Goal: Transaction & Acquisition: Book appointment/travel/reservation

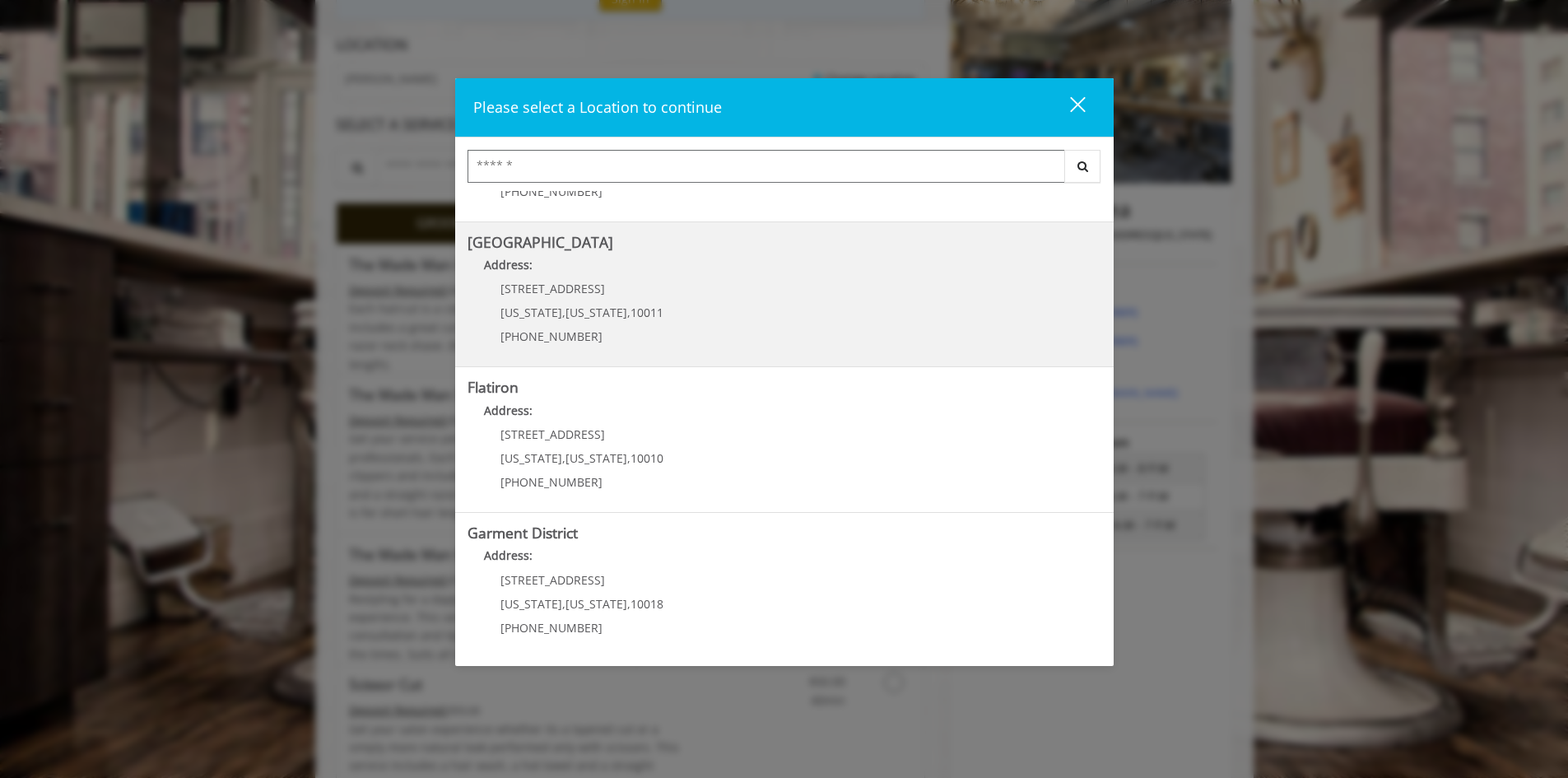
scroll to position [330, 0]
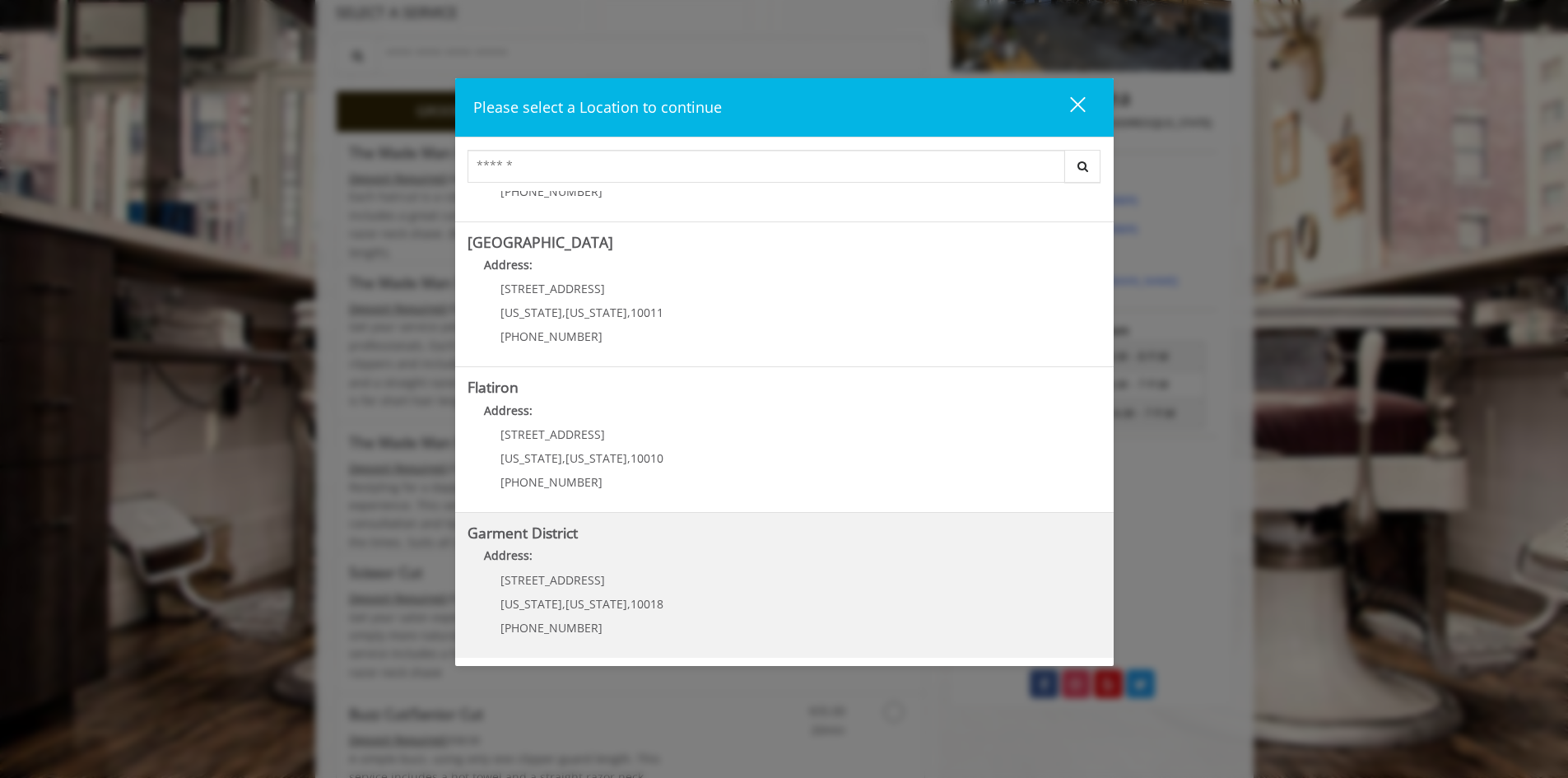
click at [694, 569] on District "Address:" at bounding box center [784, 560] width 634 height 26
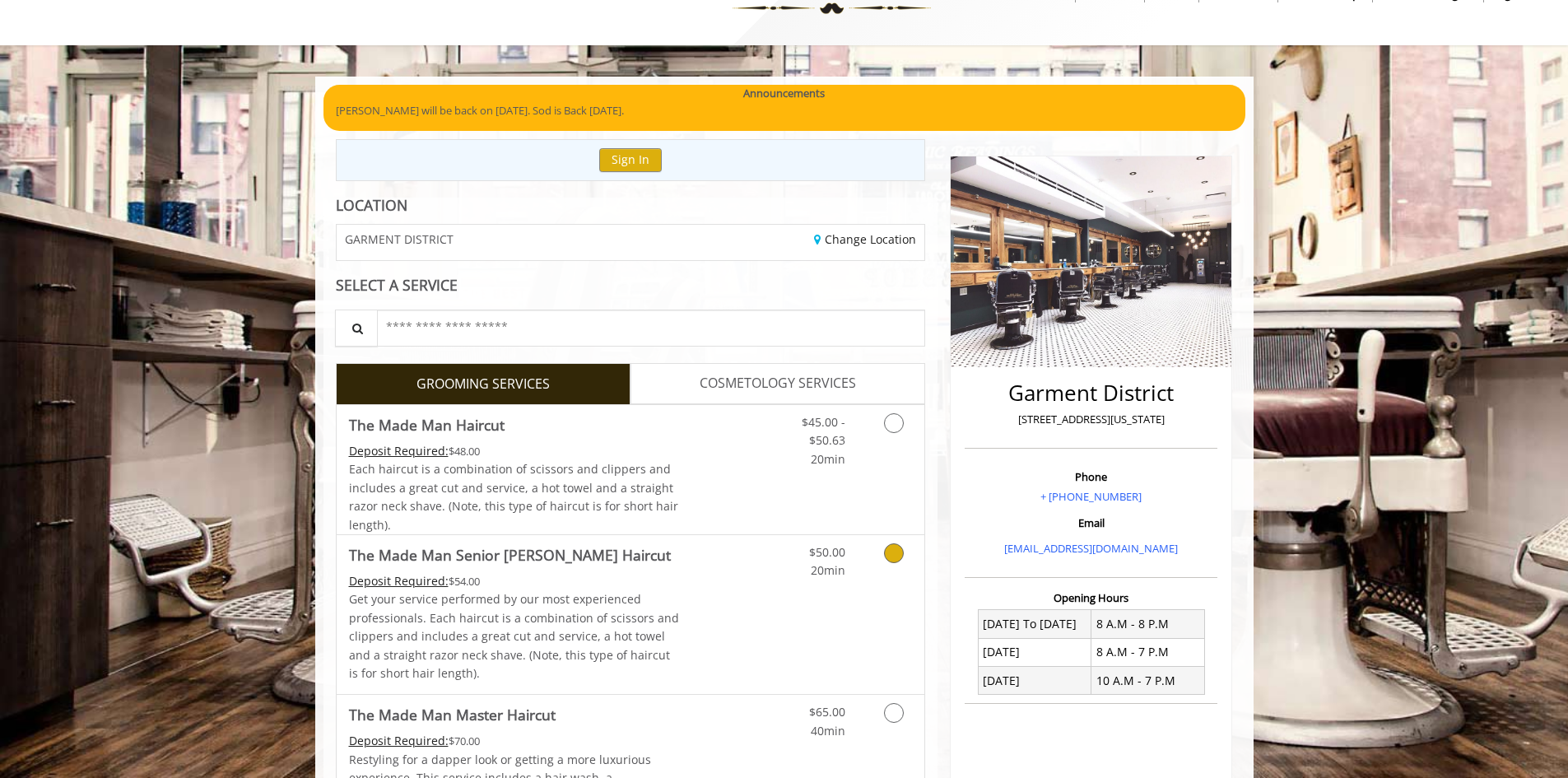
scroll to position [82, 0]
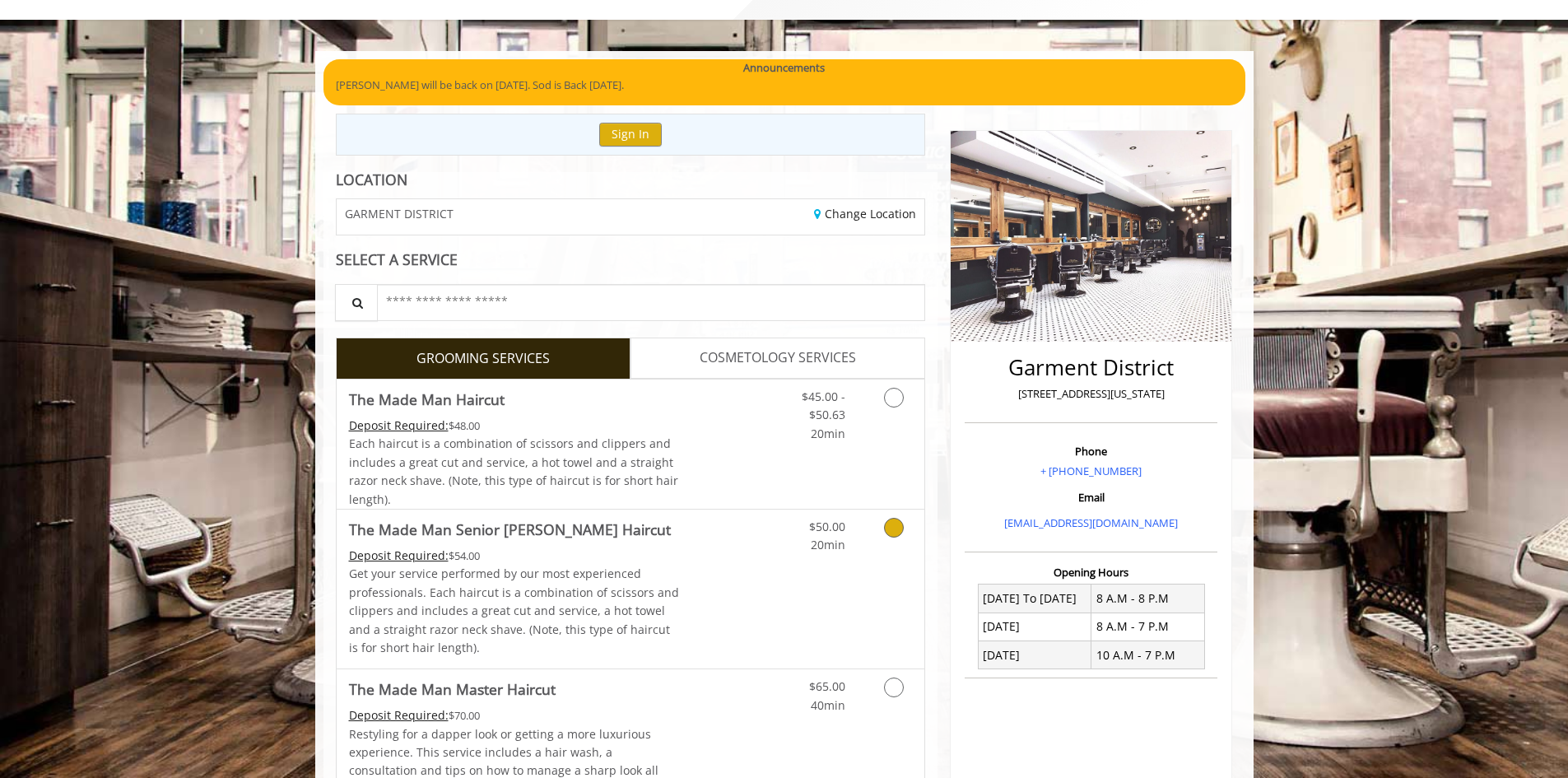
click at [874, 535] on link "Grooming services" at bounding box center [890, 532] width 42 height 45
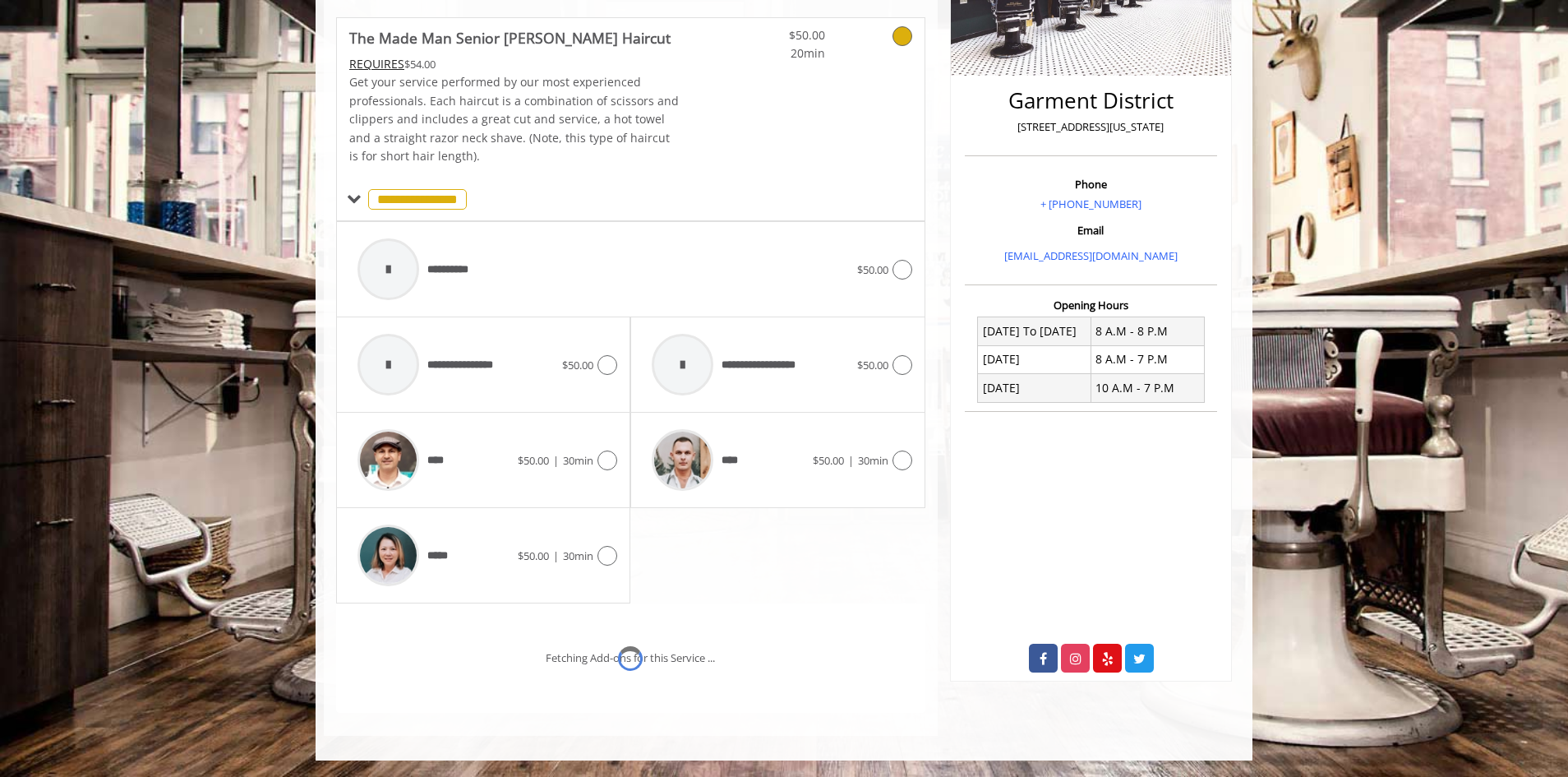
scroll to position [418, 0]
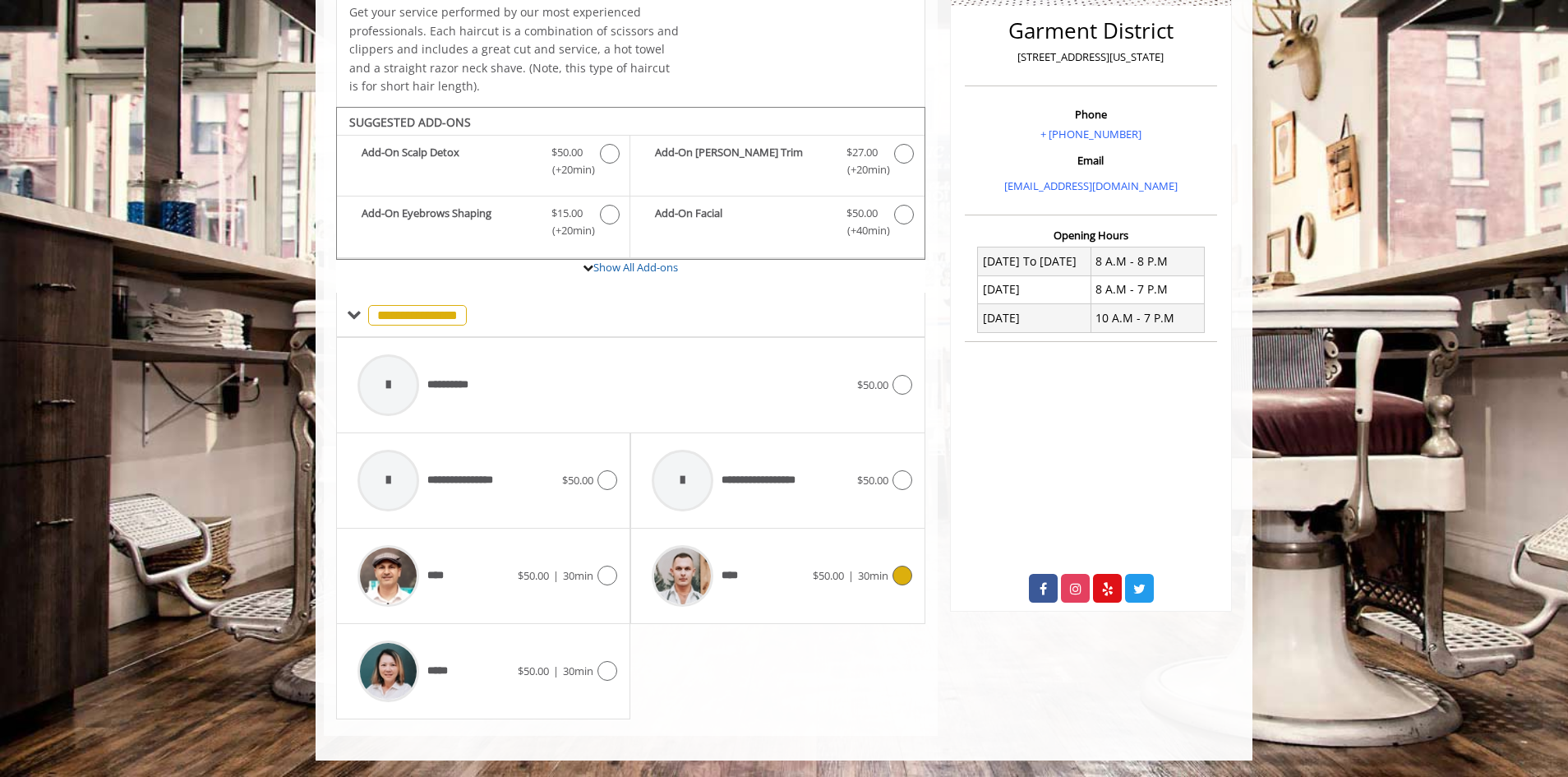
click at [758, 572] on div "****" at bounding box center [728, 576] width 168 height 78
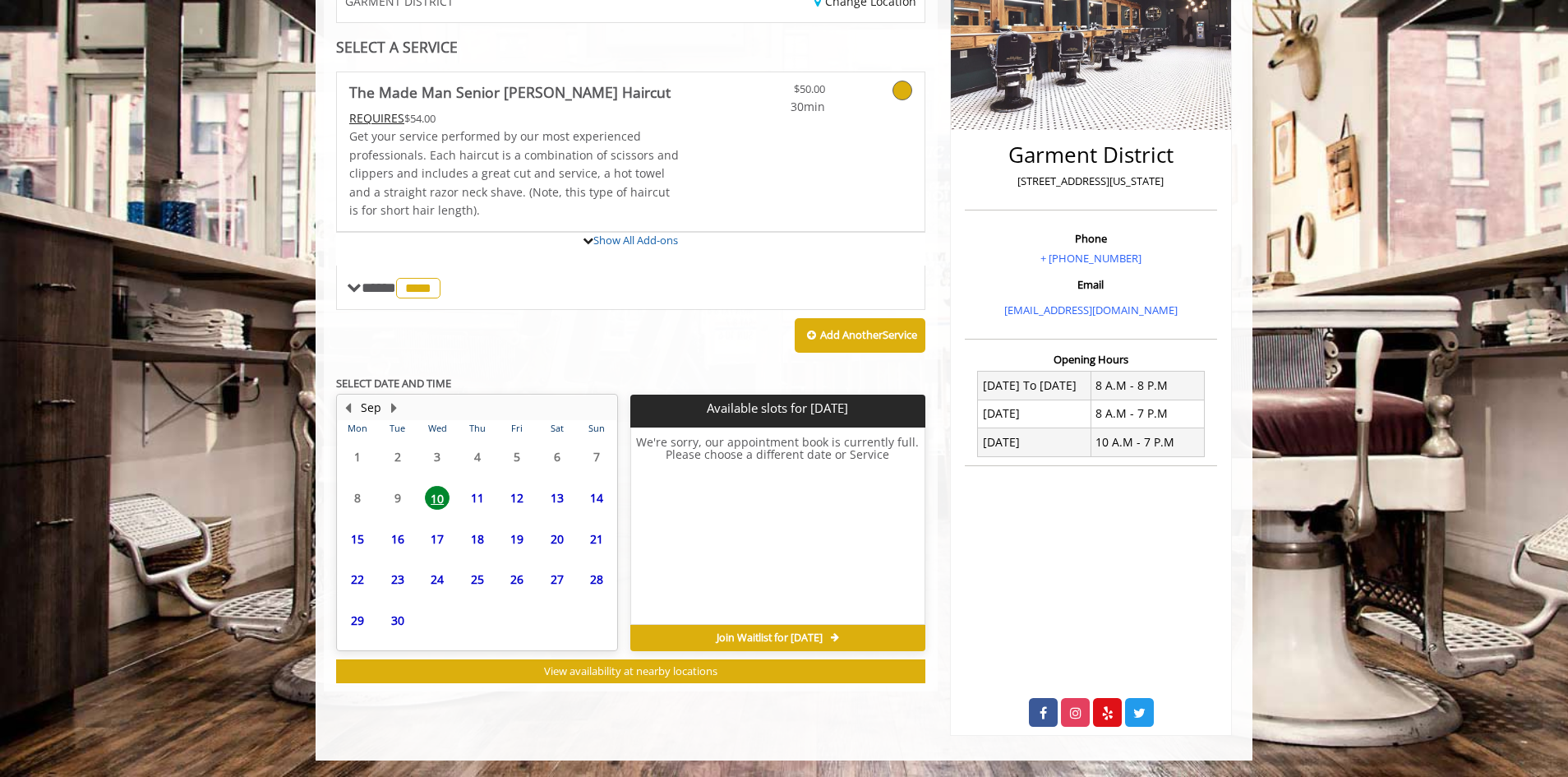
scroll to position [401, 0]
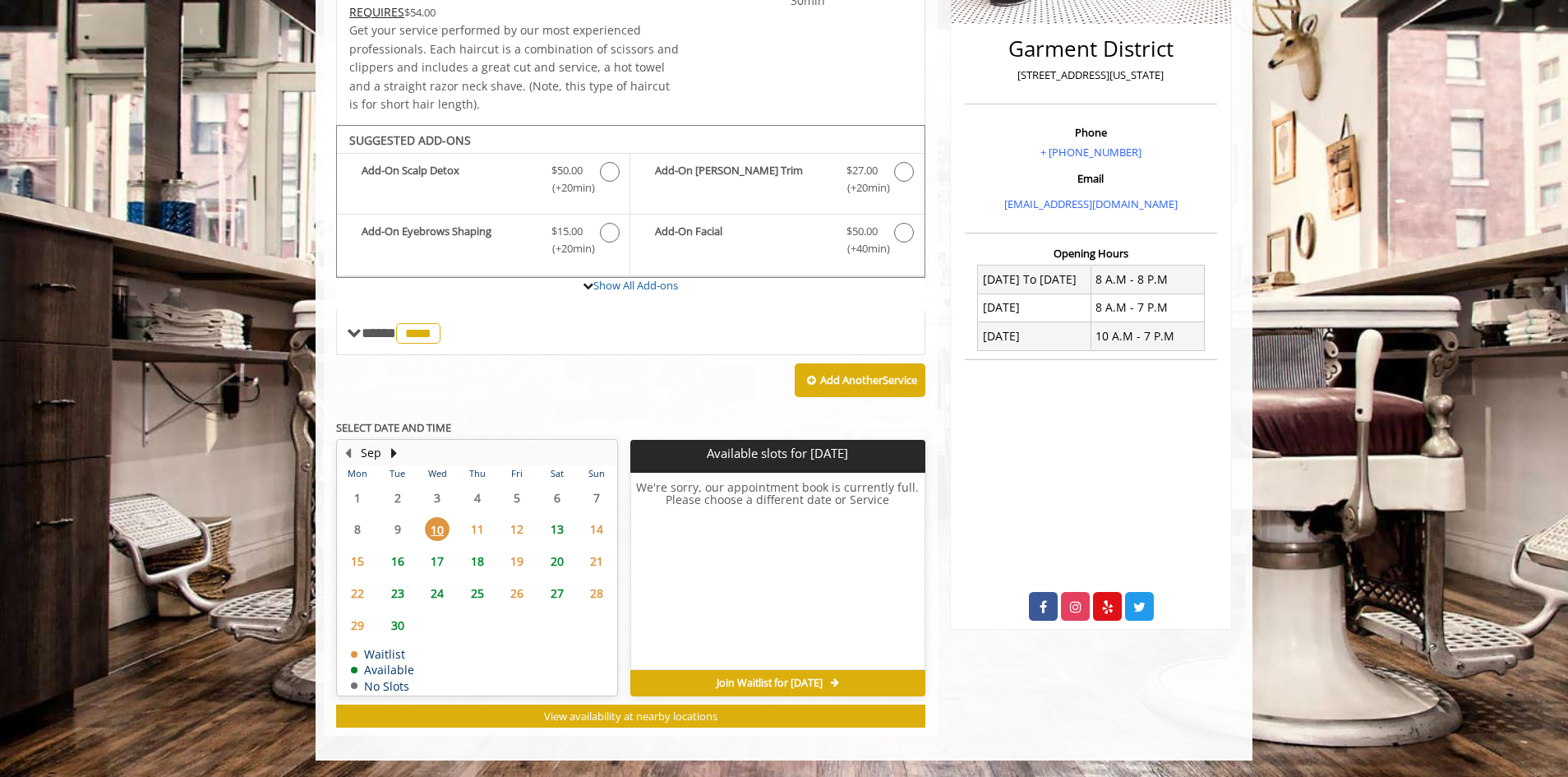
click at [557, 528] on span "13" at bounding box center [557, 529] width 24 height 23
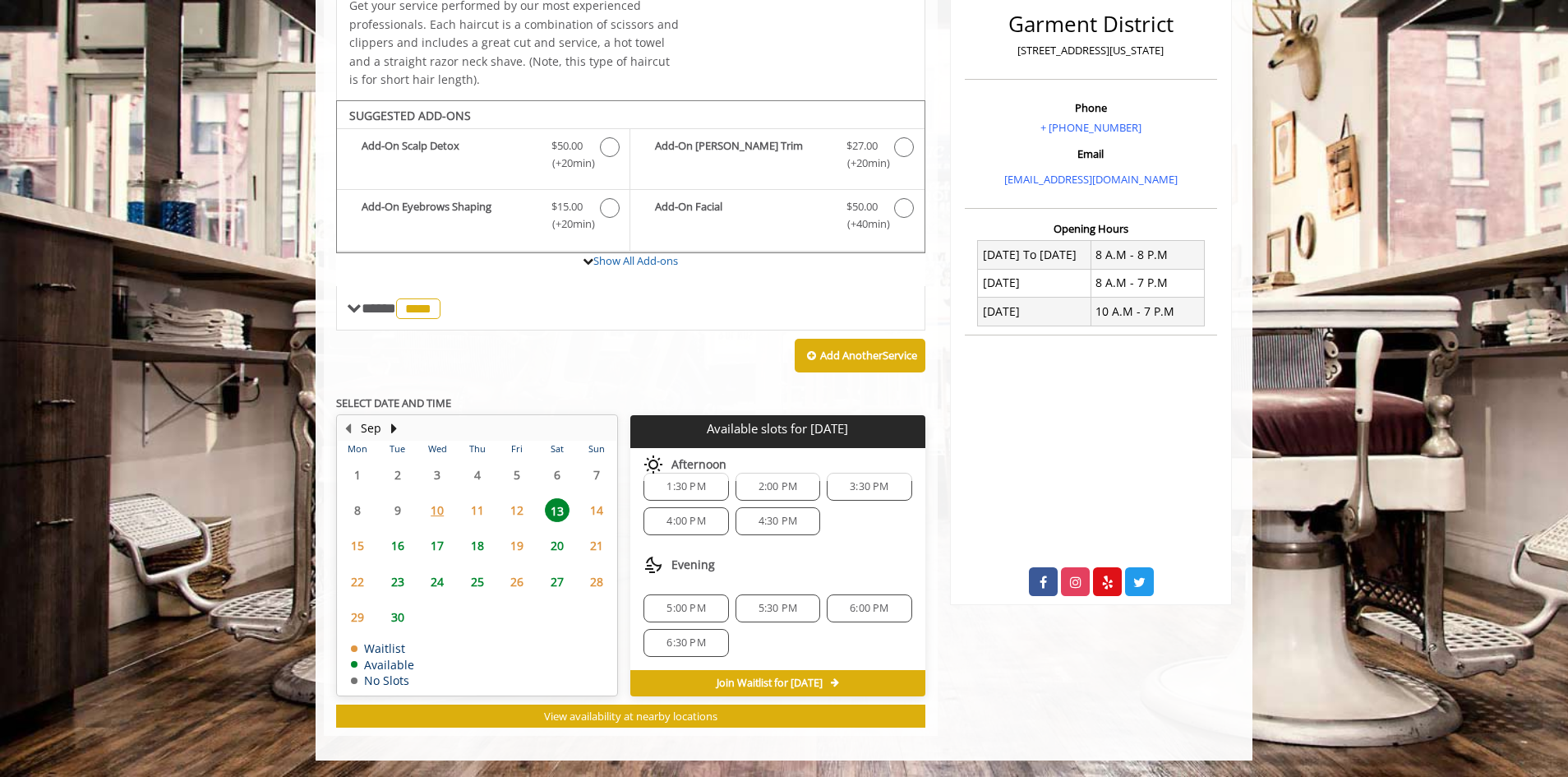
scroll to position [0, 0]
click at [687, 506] on span "1:30 PM" at bounding box center [686, 507] width 39 height 13
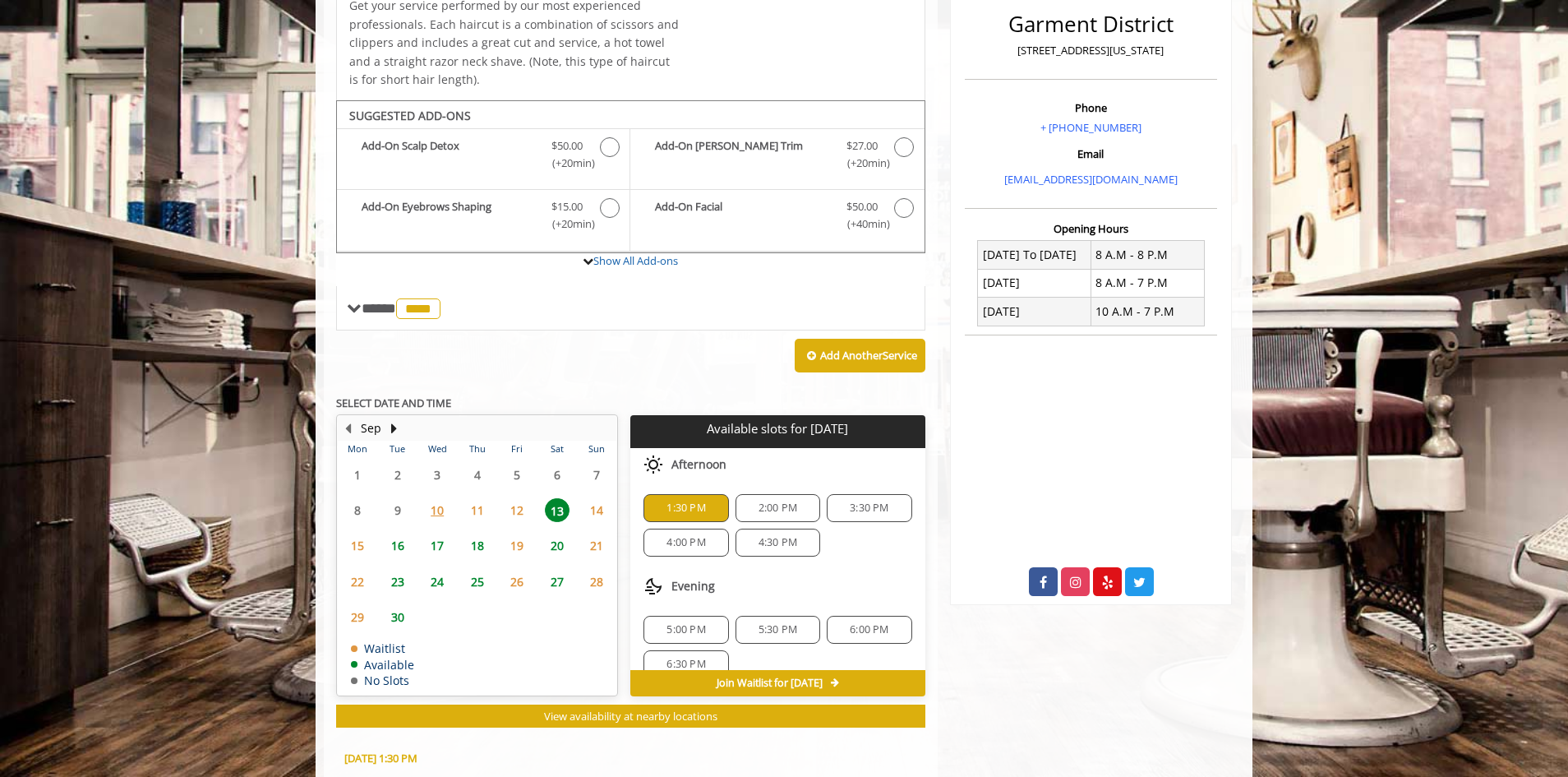
scroll to position [723, 0]
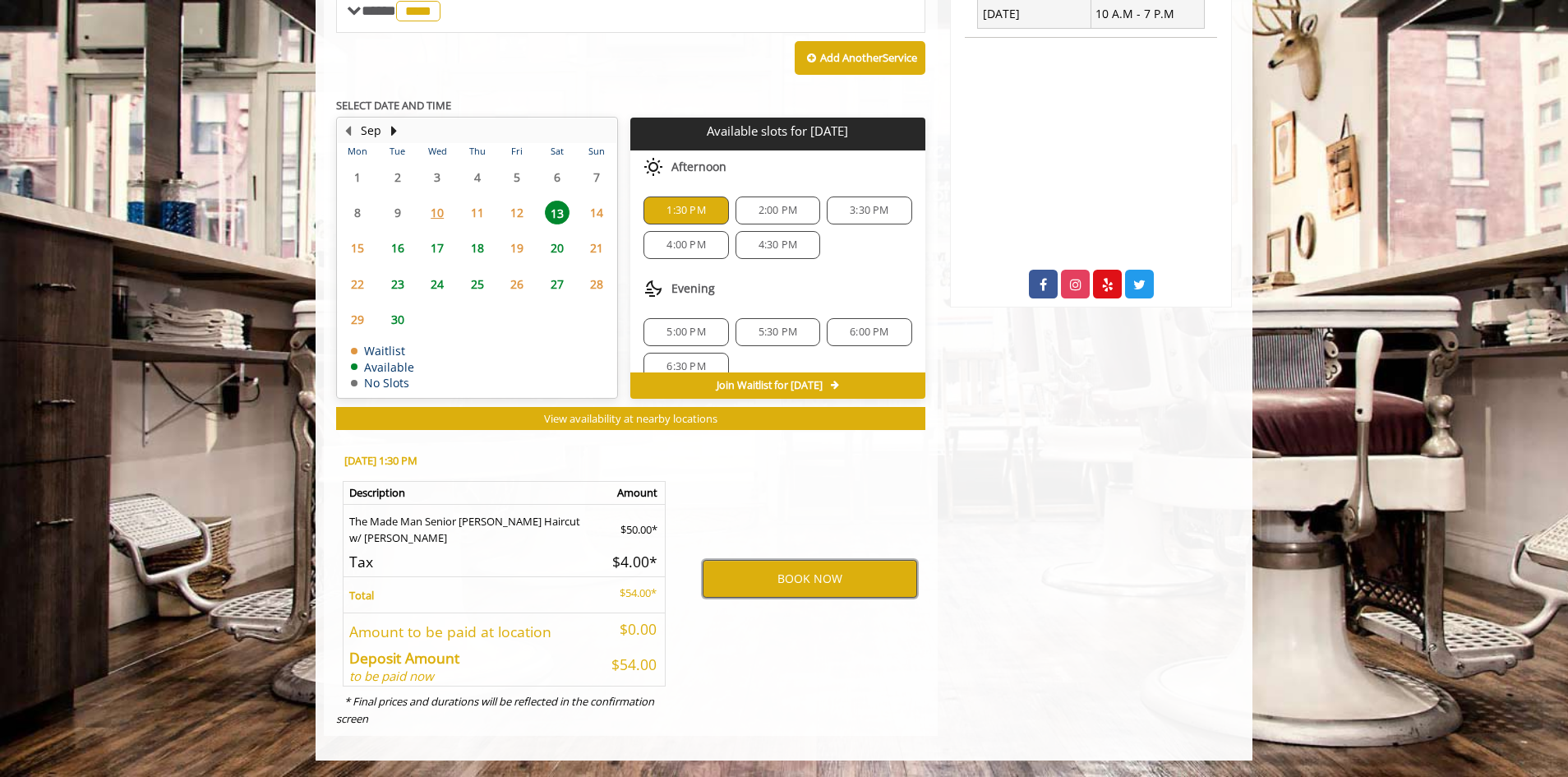
click at [796, 581] on button "BOOK NOW" at bounding box center [810, 579] width 215 height 38
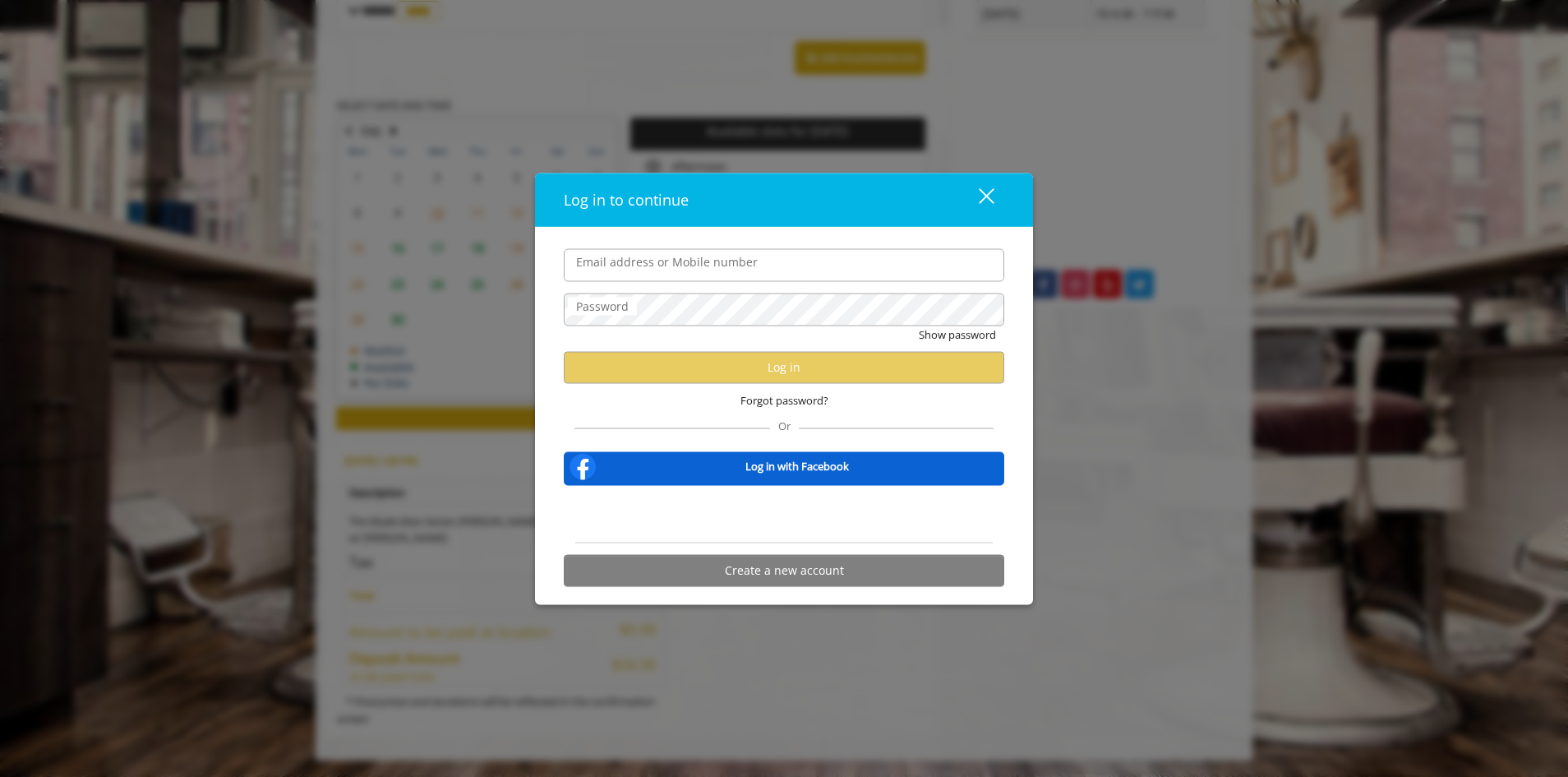
type input "**********"
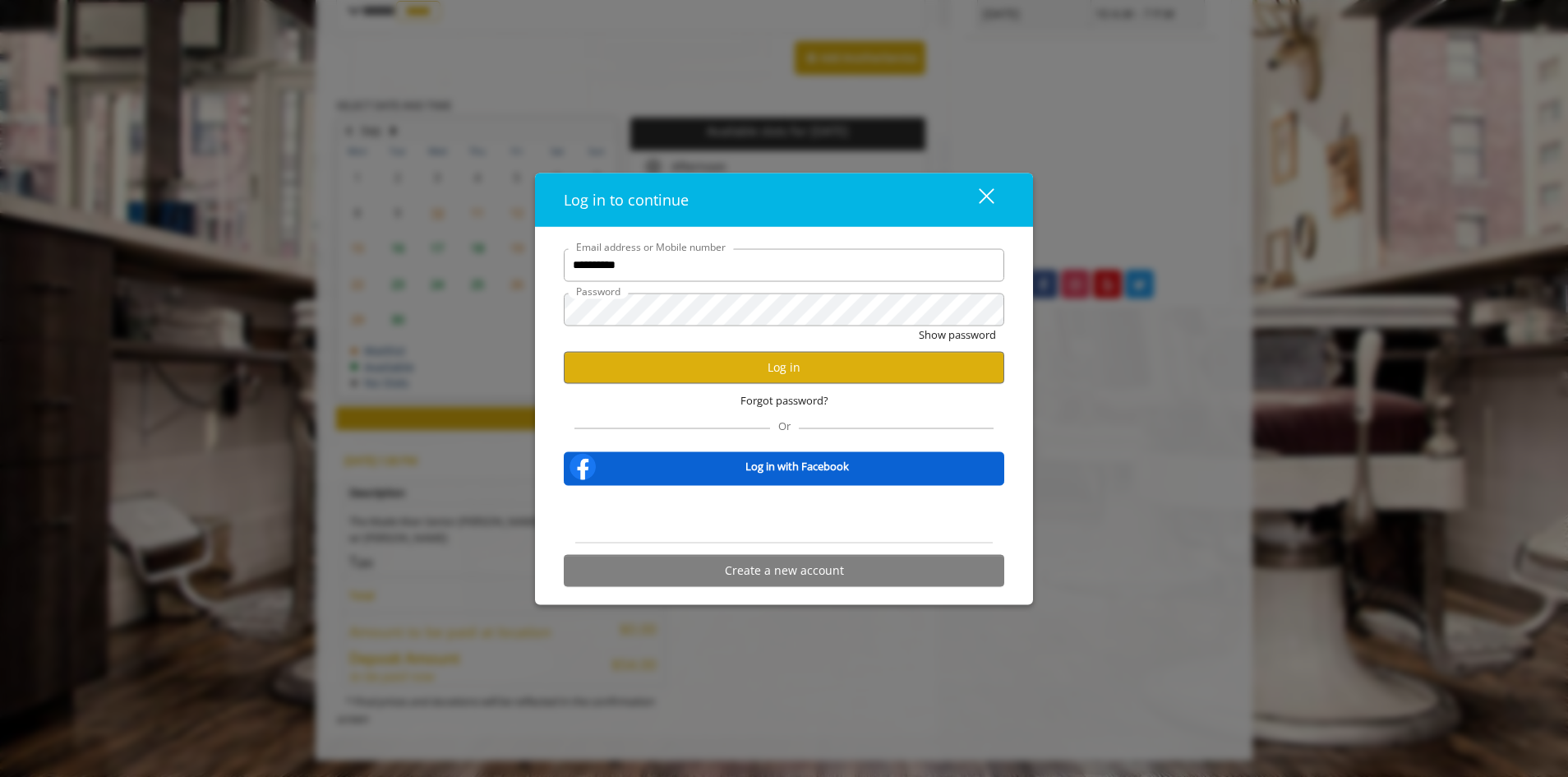
scroll to position [0, 0]
click at [726, 364] on button "Log in" at bounding box center [784, 367] width 441 height 32
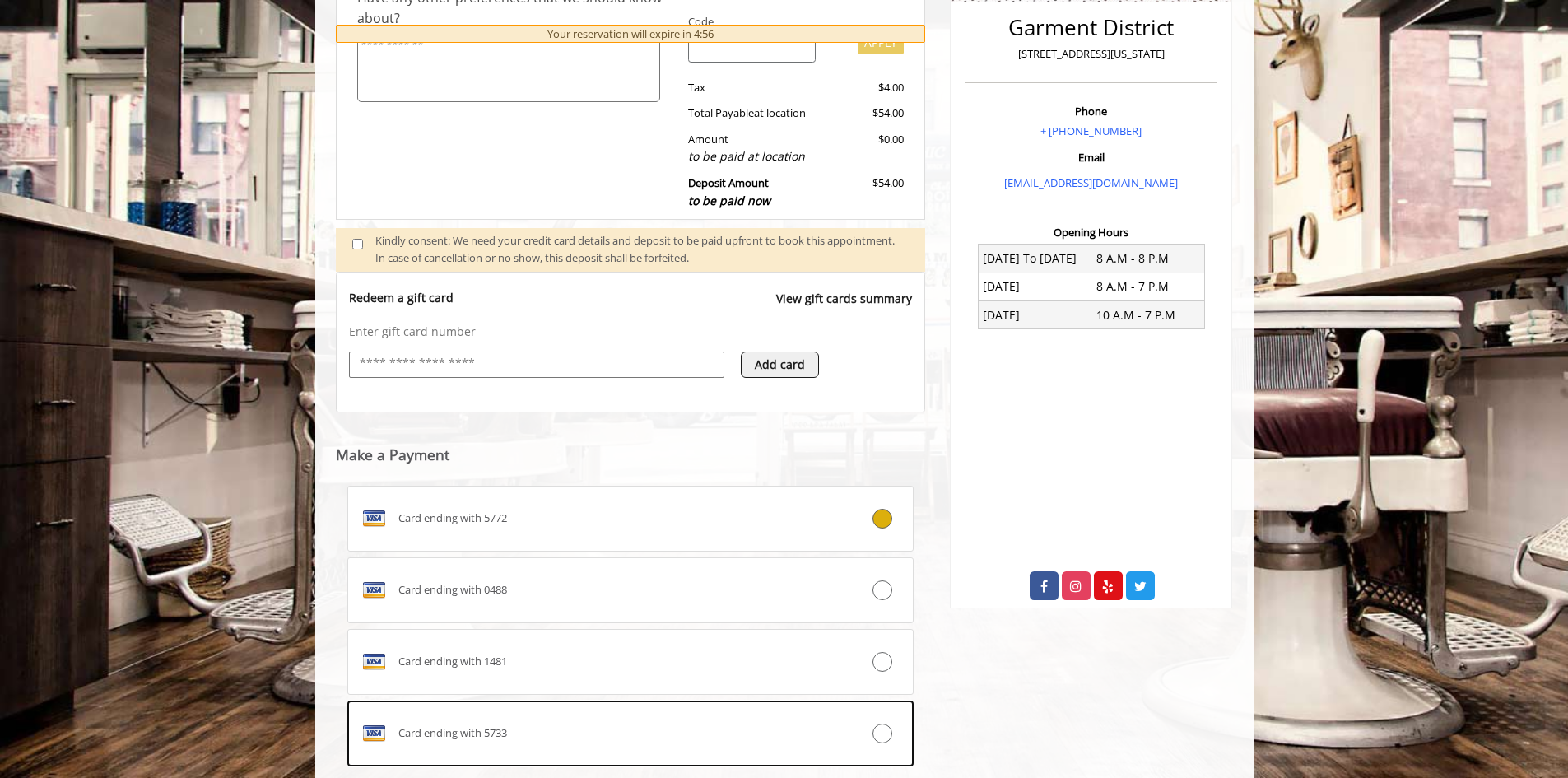
scroll to position [450, 0]
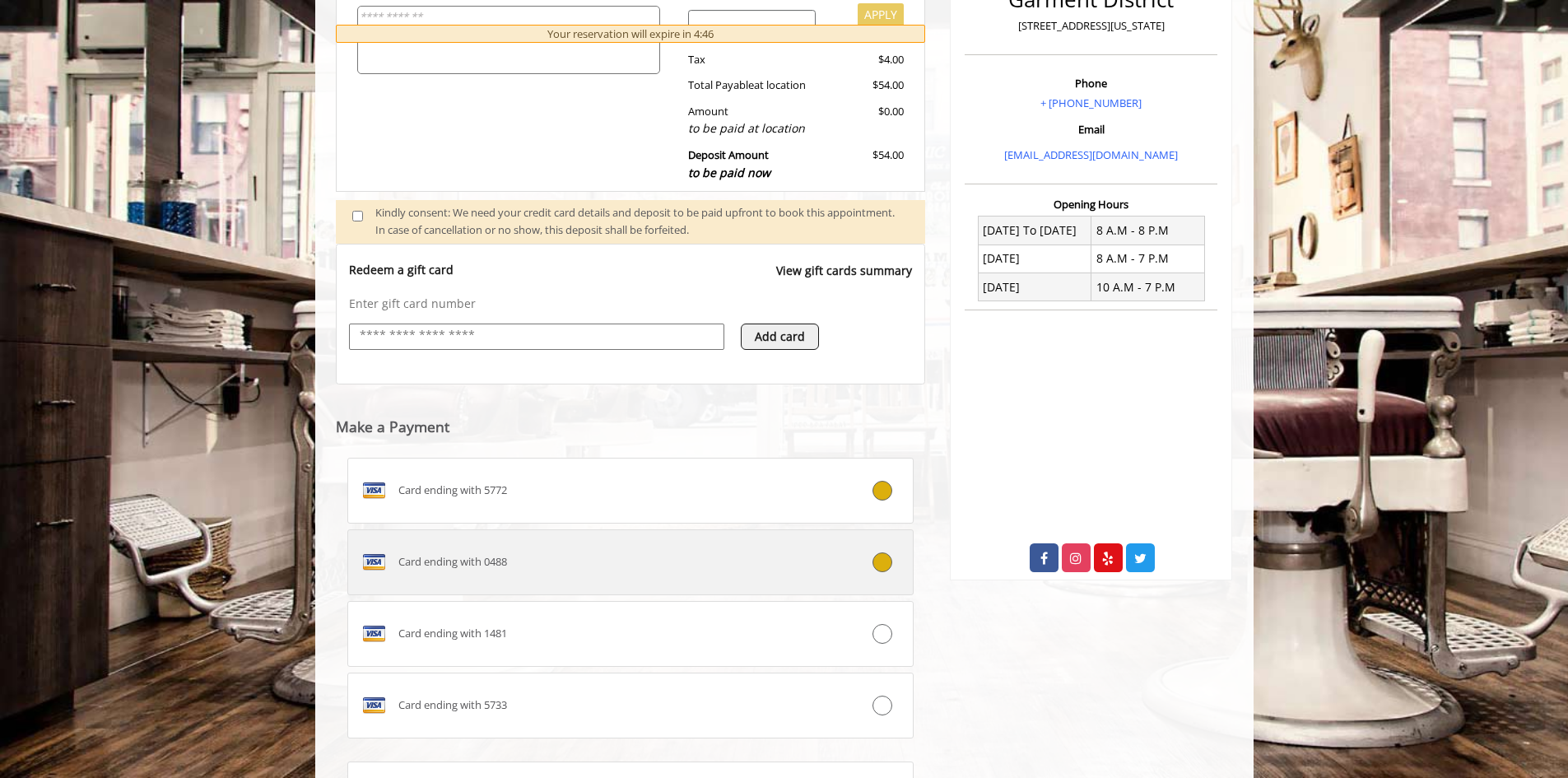
click at [882, 572] on label "Card ending with 0488" at bounding box center [631, 562] width 567 height 66
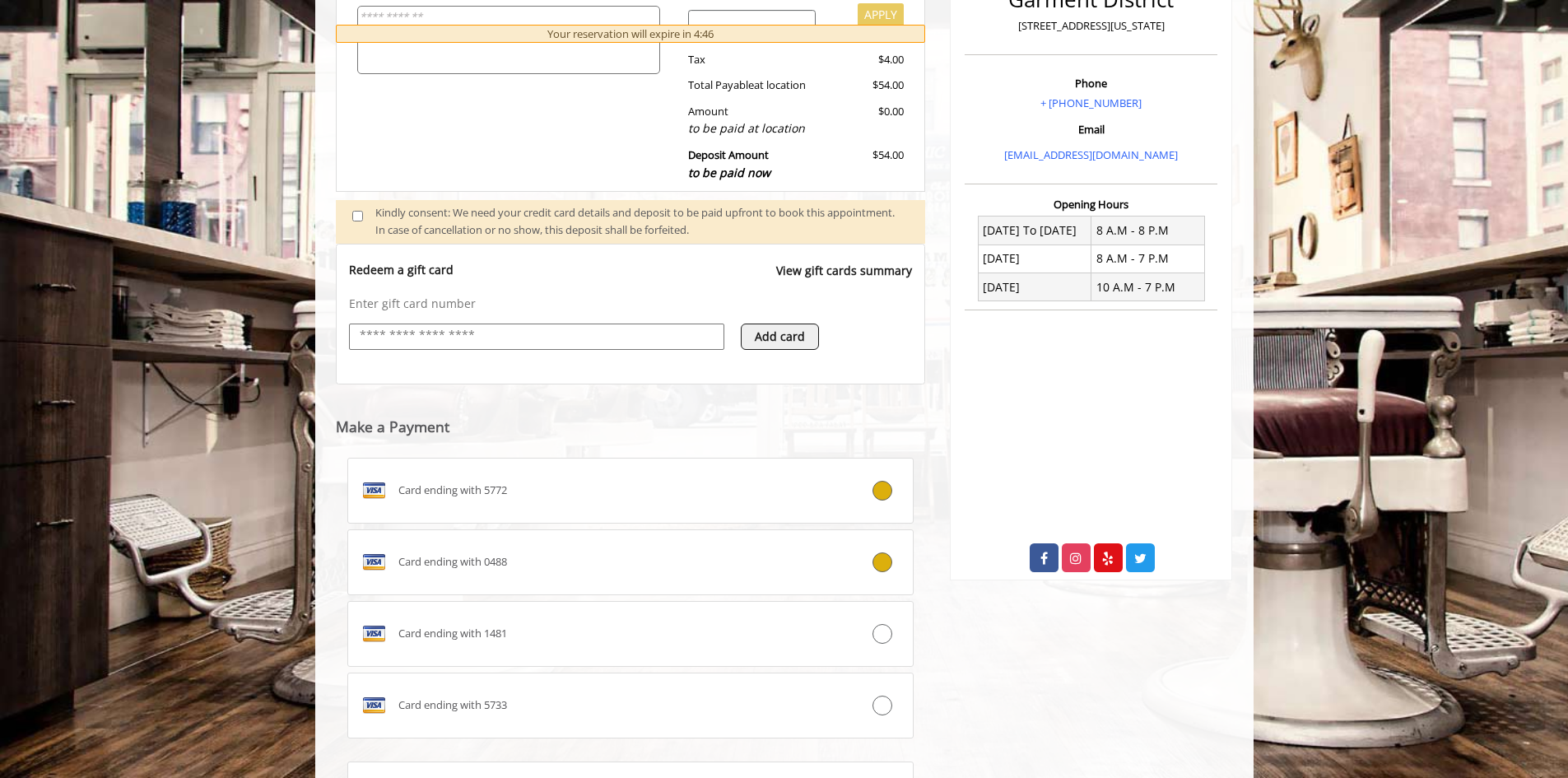
scroll to position [620, 0]
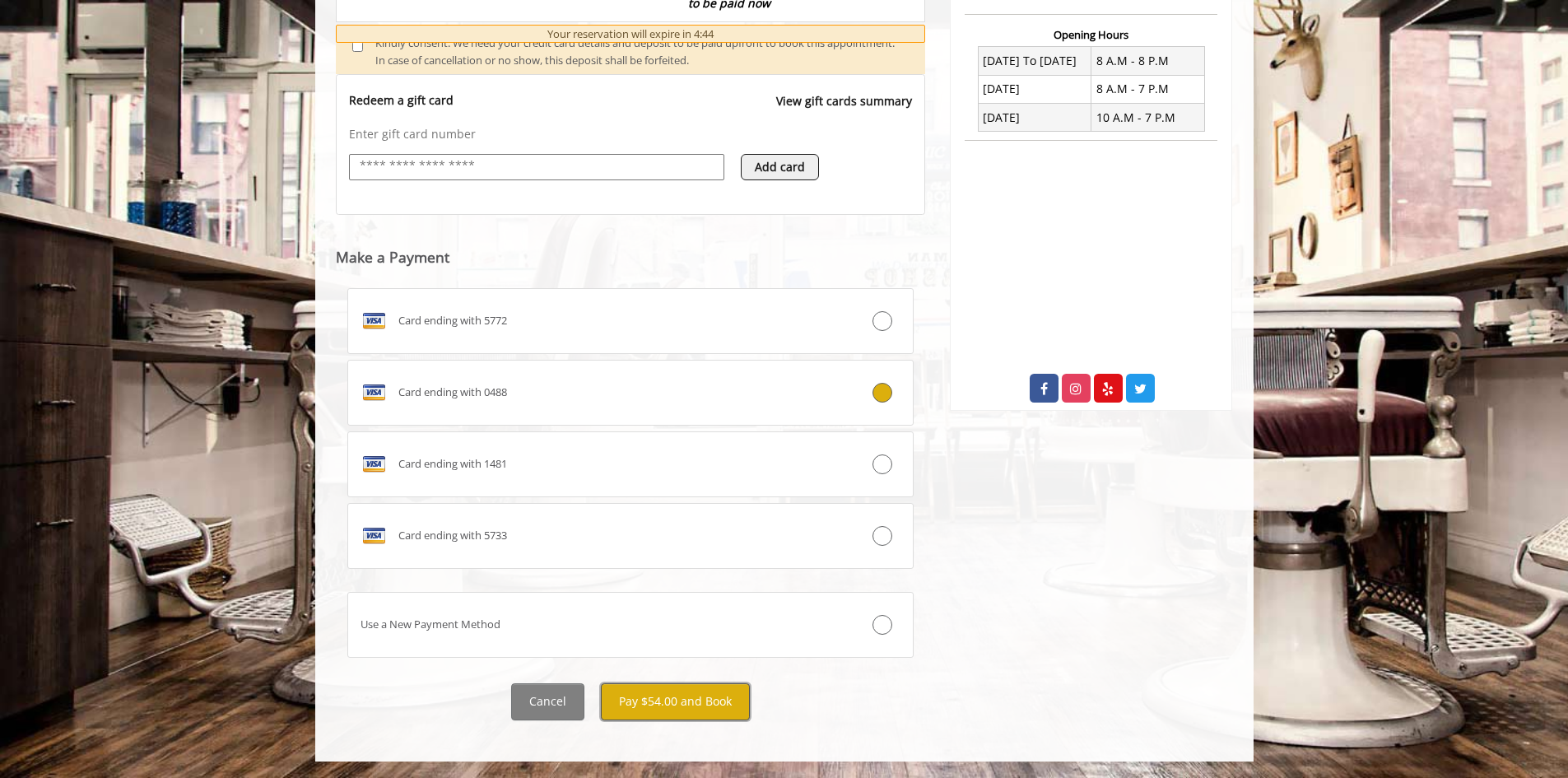
click at [674, 709] on button "Pay $54.00 and Book" at bounding box center [675, 702] width 149 height 37
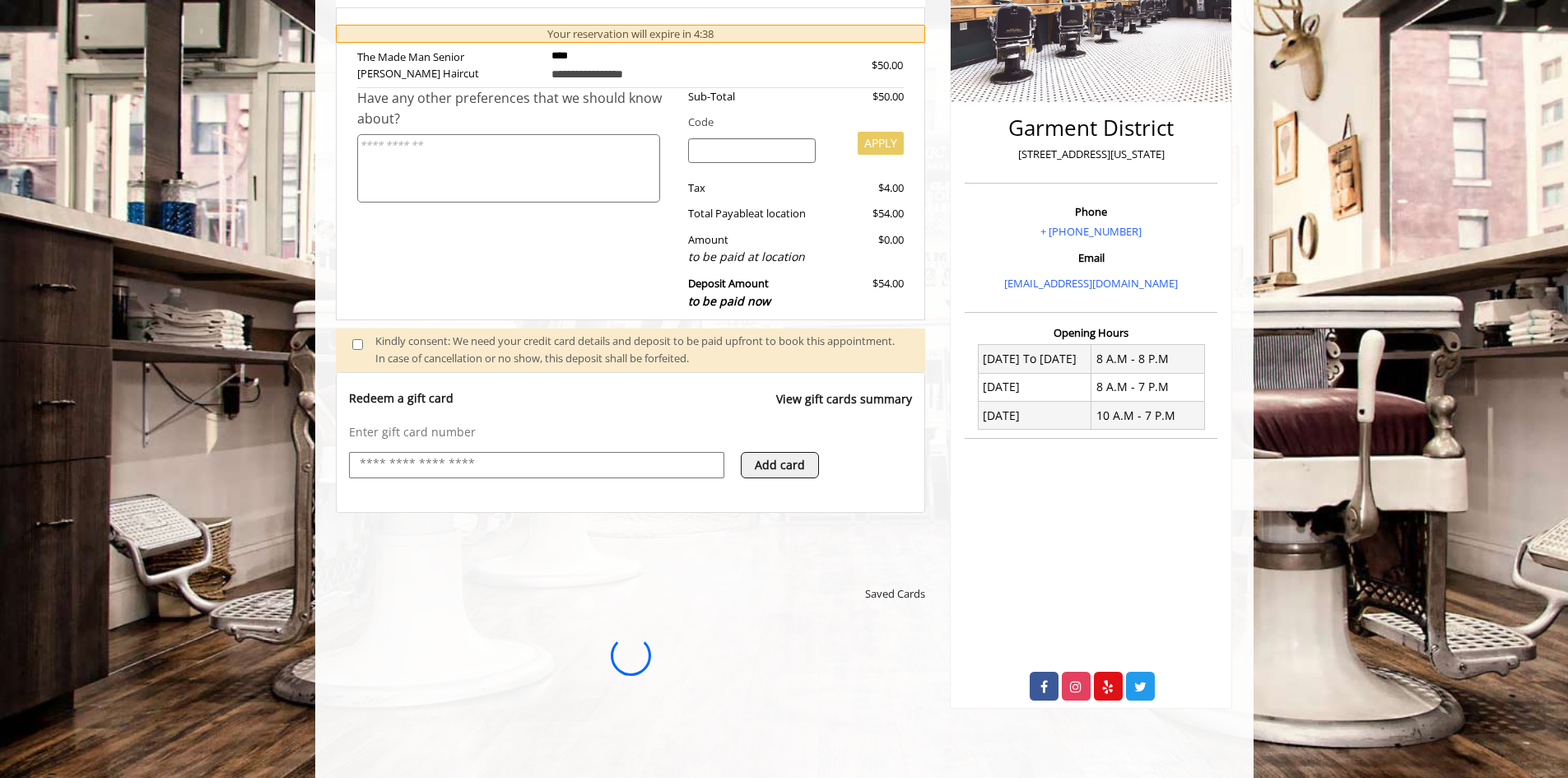
scroll to position [455, 0]
